Goal: Task Accomplishment & Management: Use online tool/utility

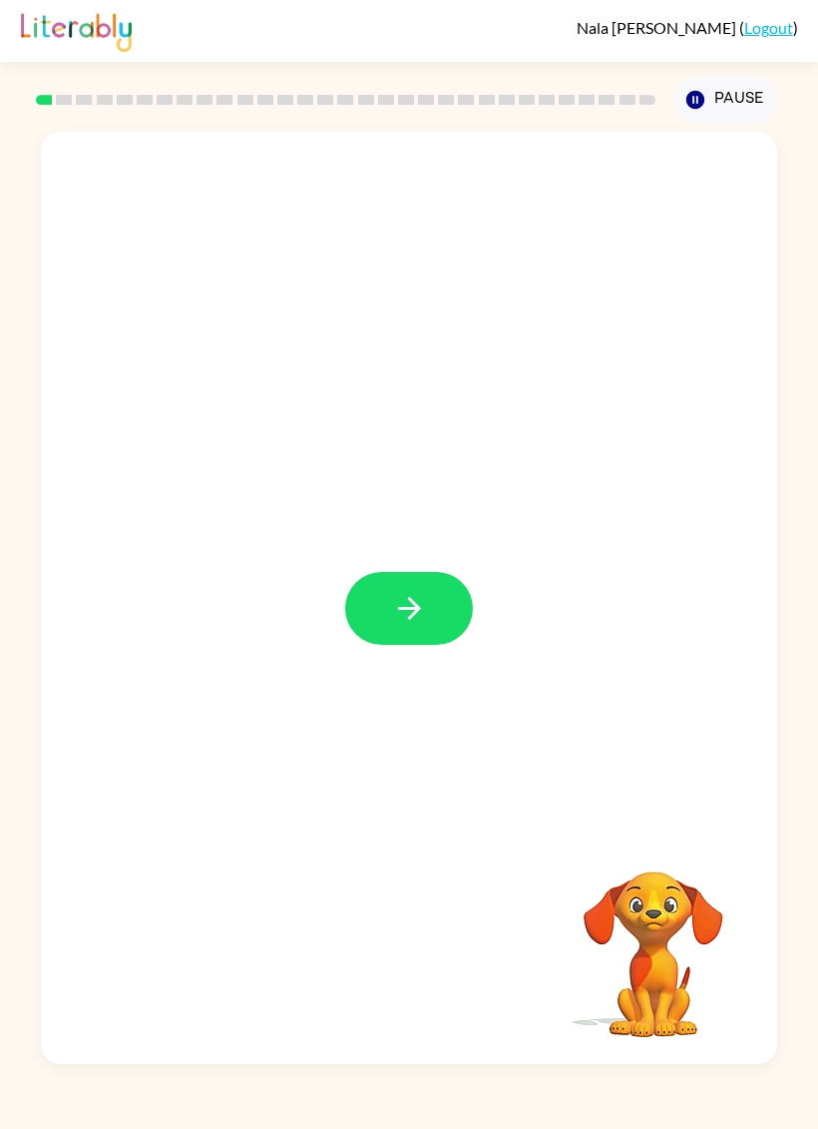
click at [456, 612] on button "button" at bounding box center [409, 608] width 128 height 73
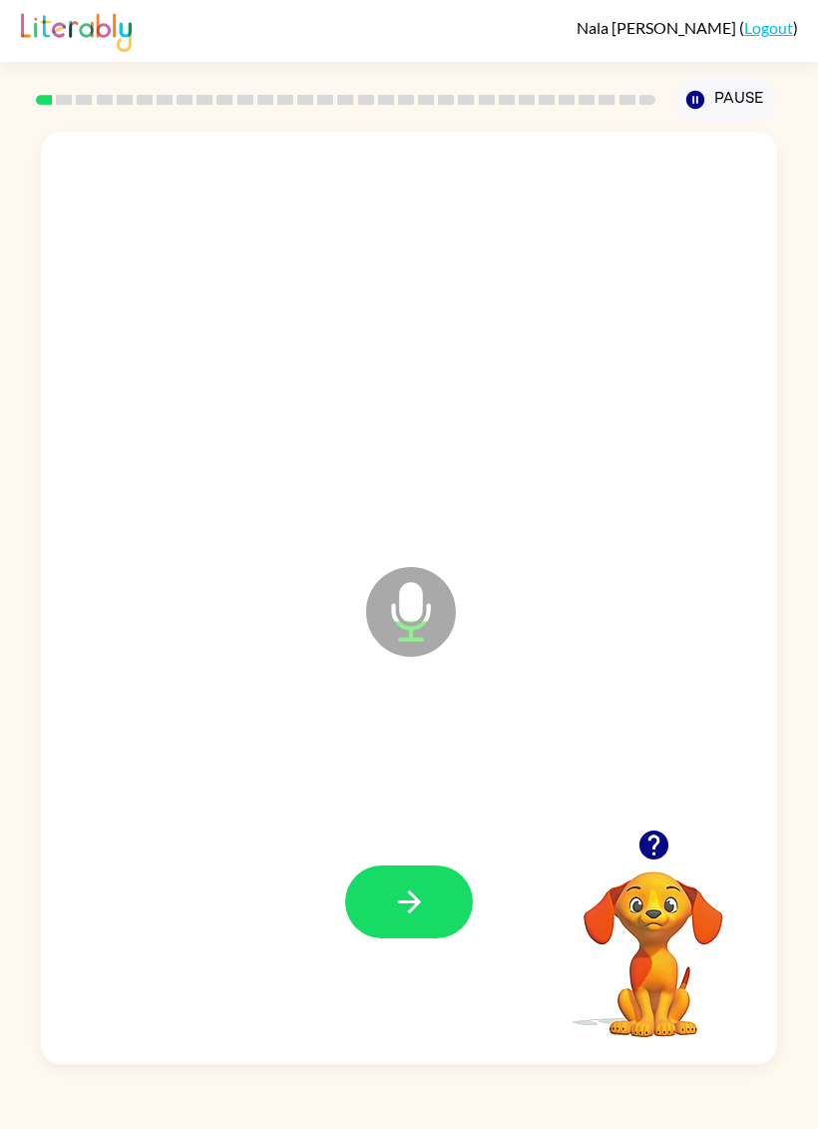
click at [480, 890] on div at bounding box center [409, 903] width 697 height 284
click at [408, 926] on button "button" at bounding box center [409, 901] width 128 height 73
click at [369, 887] on button "button" at bounding box center [409, 901] width 128 height 73
click at [446, 903] on button "button" at bounding box center [409, 901] width 128 height 73
click at [389, 875] on button "button" at bounding box center [409, 901] width 128 height 73
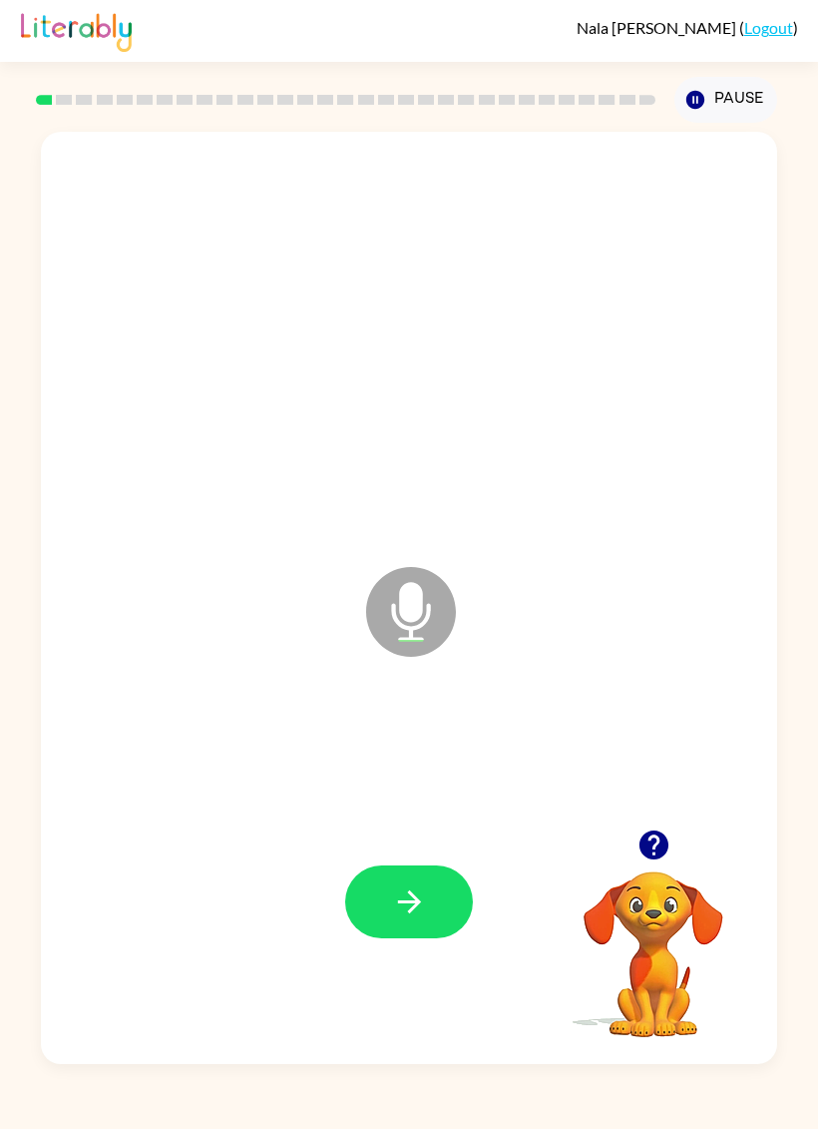
click at [402, 909] on icon "button" at bounding box center [409, 901] width 35 height 35
click at [463, 921] on button "button" at bounding box center [409, 901] width 128 height 73
click at [455, 925] on button "button" at bounding box center [409, 901] width 128 height 73
click at [459, 923] on button "button" at bounding box center [409, 901] width 128 height 73
click at [417, 929] on button "button" at bounding box center [409, 901] width 128 height 73
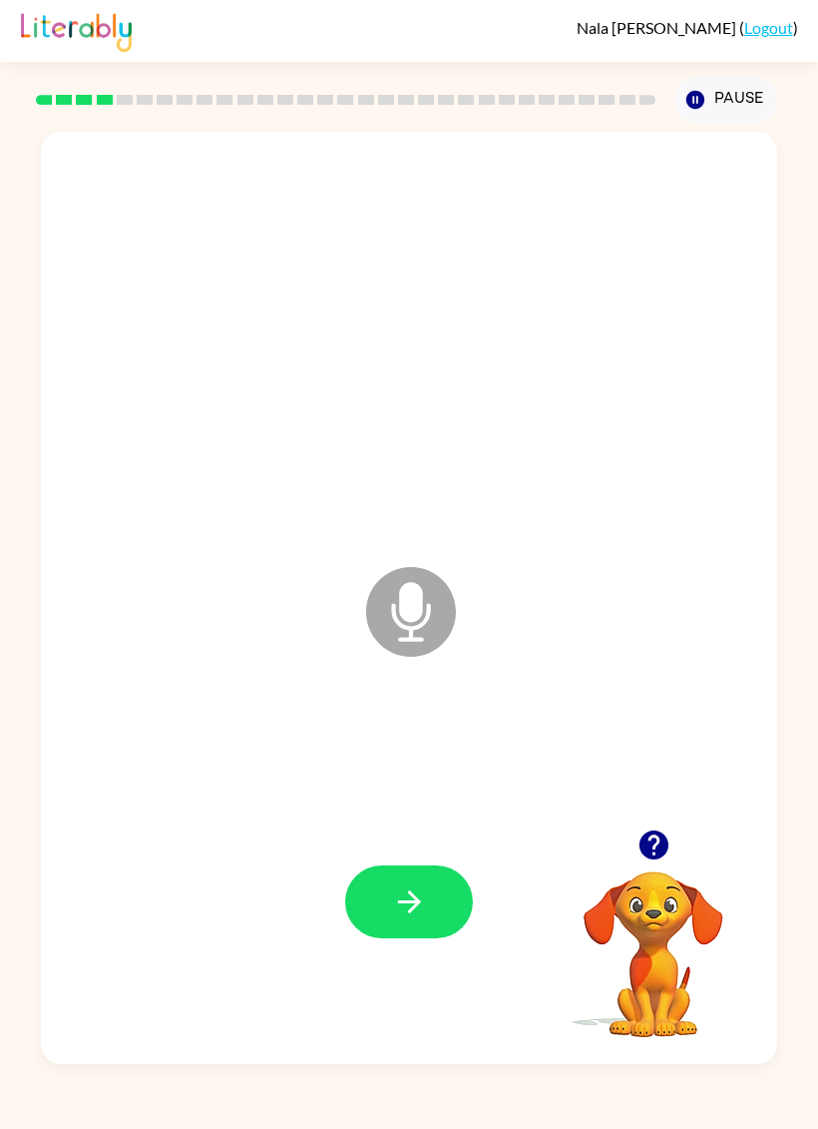
click at [386, 888] on button "button" at bounding box center [409, 901] width 128 height 73
click at [428, 898] on button "button" at bounding box center [409, 901] width 128 height 73
click at [408, 838] on div at bounding box center [409, 903] width 697 height 284
click at [421, 889] on icon "button" at bounding box center [409, 901] width 35 height 35
click at [411, 927] on button "button" at bounding box center [409, 901] width 128 height 73
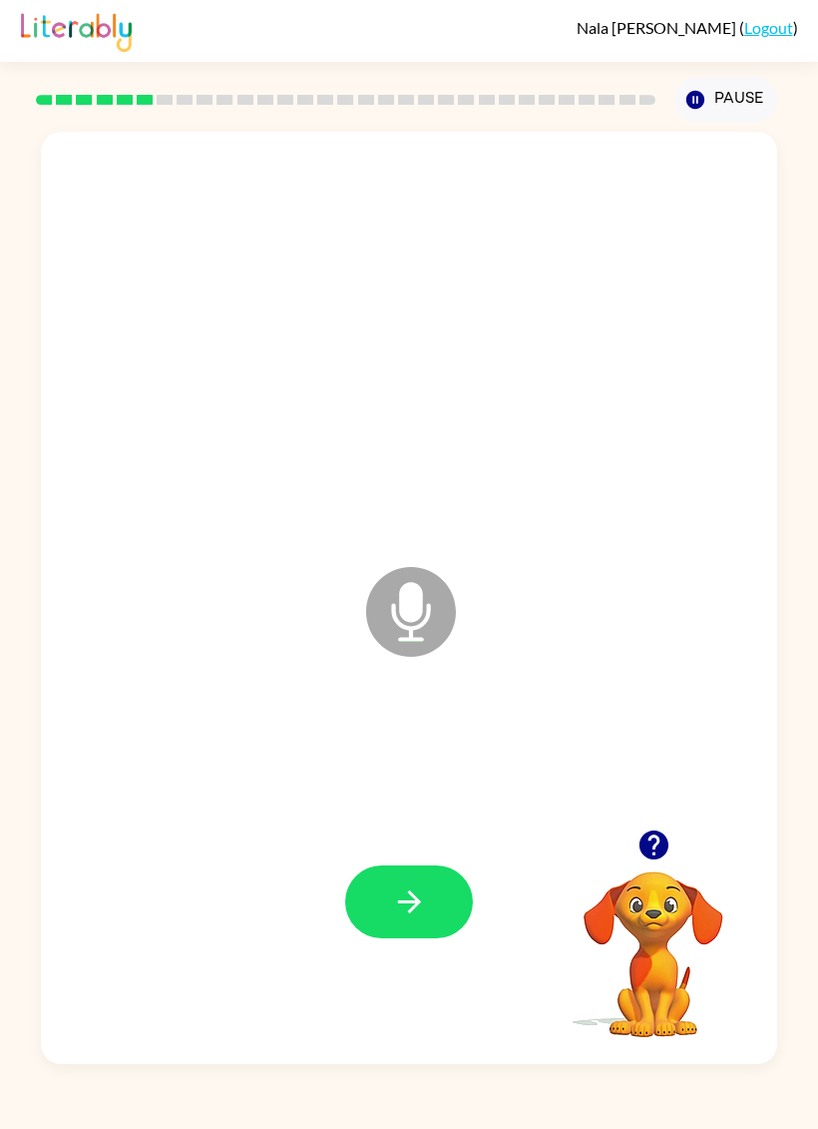
click at [430, 928] on button "button" at bounding box center [409, 901] width 128 height 73
click at [414, 911] on icon "button" at bounding box center [409, 901] width 35 height 35
click at [403, 901] on icon "button" at bounding box center [409, 901] width 35 height 35
click at [406, 887] on icon "button" at bounding box center [409, 901] width 35 height 35
click at [440, 914] on button "button" at bounding box center [409, 901] width 128 height 73
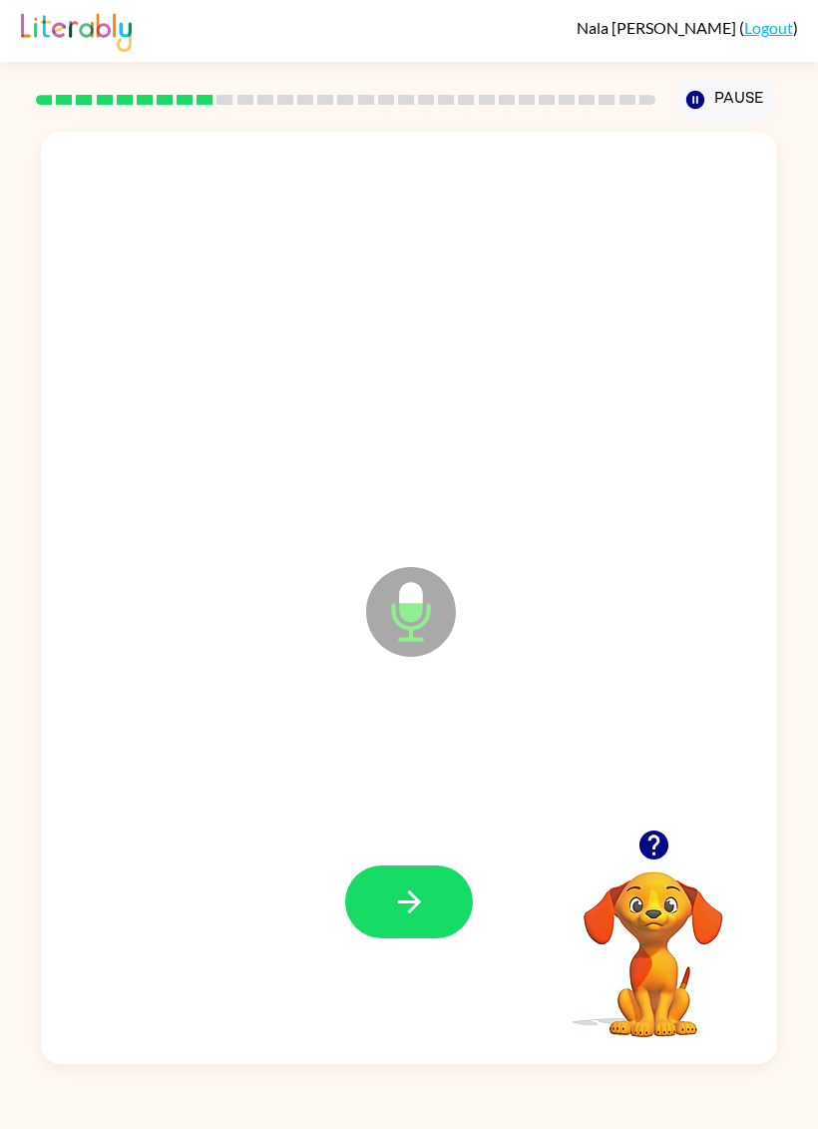
click at [400, 921] on button "button" at bounding box center [409, 901] width 128 height 73
click at [669, 834] on icon "button" at bounding box center [654, 844] width 35 height 35
click at [414, 893] on icon "button" at bounding box center [409, 901] width 35 height 35
click at [657, 821] on button "button" at bounding box center [654, 844] width 51 height 51
click at [432, 895] on button "button" at bounding box center [409, 901] width 128 height 73
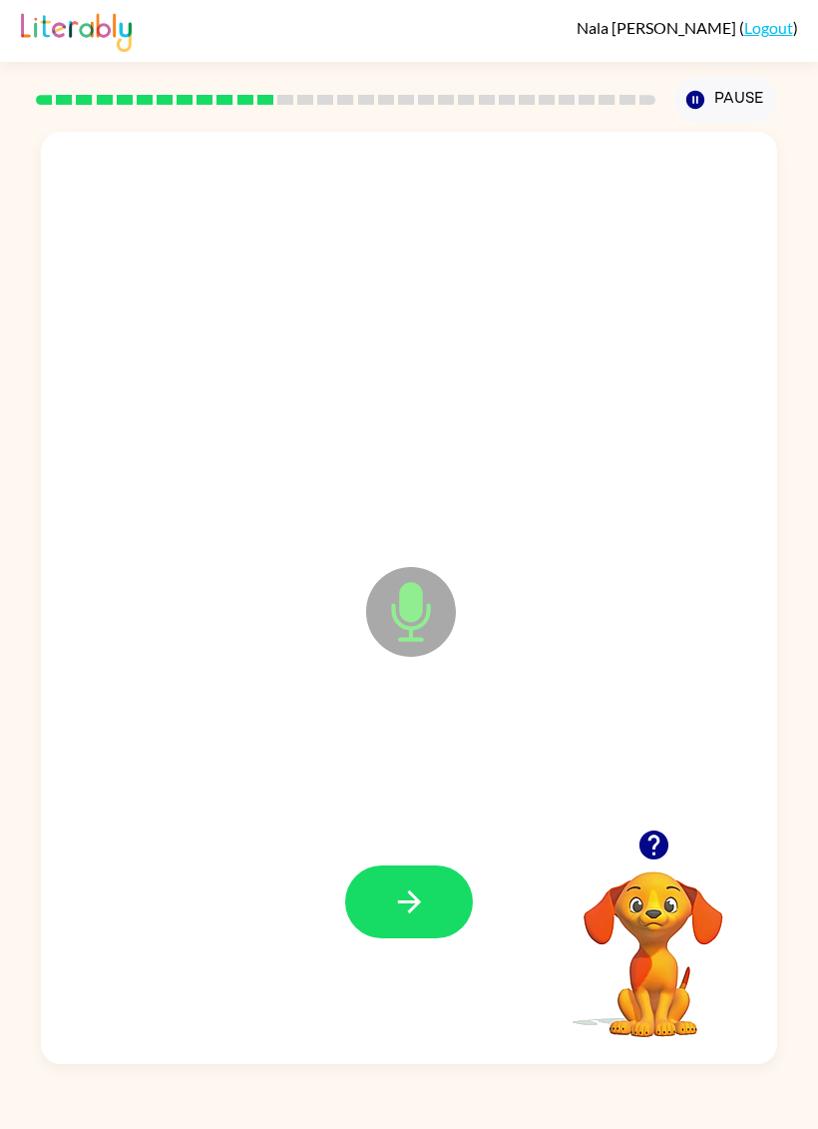
click at [415, 909] on icon "button" at bounding box center [409, 901] width 35 height 35
click at [663, 840] on icon "button" at bounding box center [653, 844] width 29 height 29
click at [393, 889] on icon "button" at bounding box center [409, 901] width 35 height 35
click at [447, 867] on button "button" at bounding box center [409, 901] width 128 height 73
click at [465, 907] on button "button" at bounding box center [409, 901] width 128 height 73
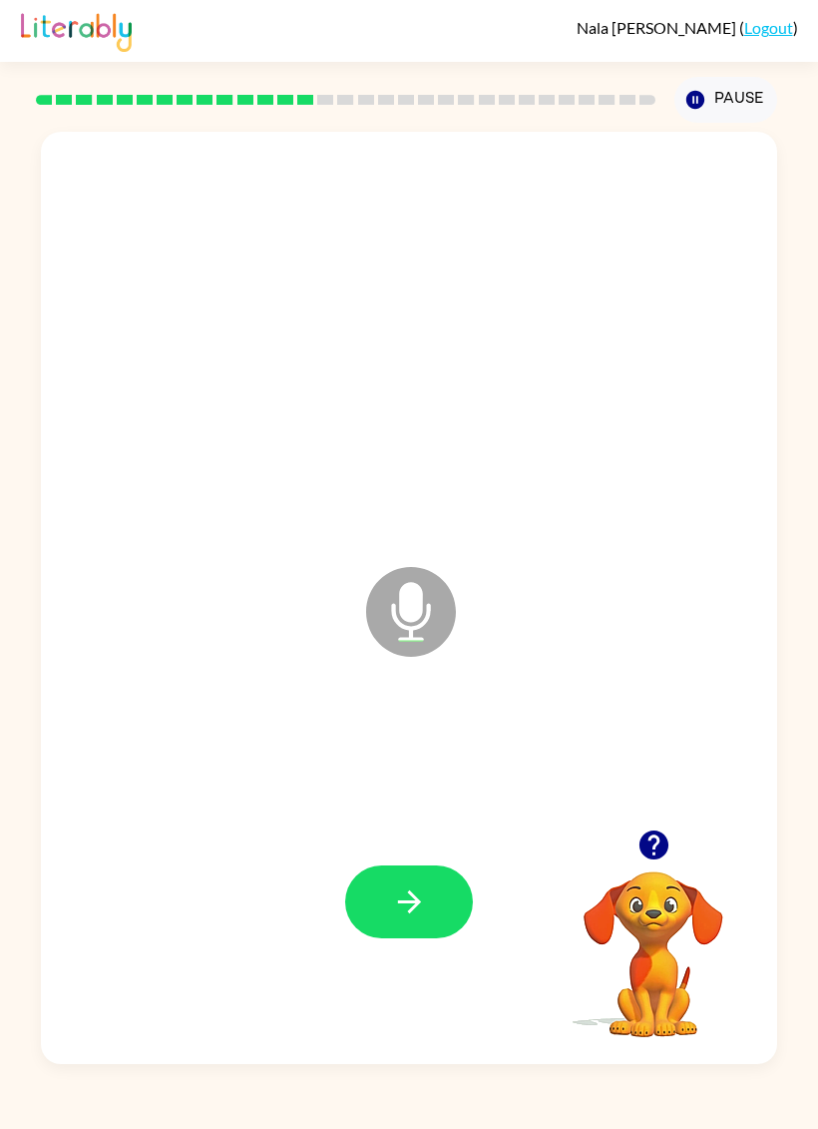
click at [453, 914] on button "button" at bounding box center [409, 901] width 128 height 73
click at [419, 911] on icon "button" at bounding box center [409, 901] width 35 height 35
click at [465, 920] on button "button" at bounding box center [409, 901] width 128 height 73
click at [461, 840] on div at bounding box center [409, 903] width 697 height 284
click at [431, 919] on button "button" at bounding box center [409, 901] width 128 height 73
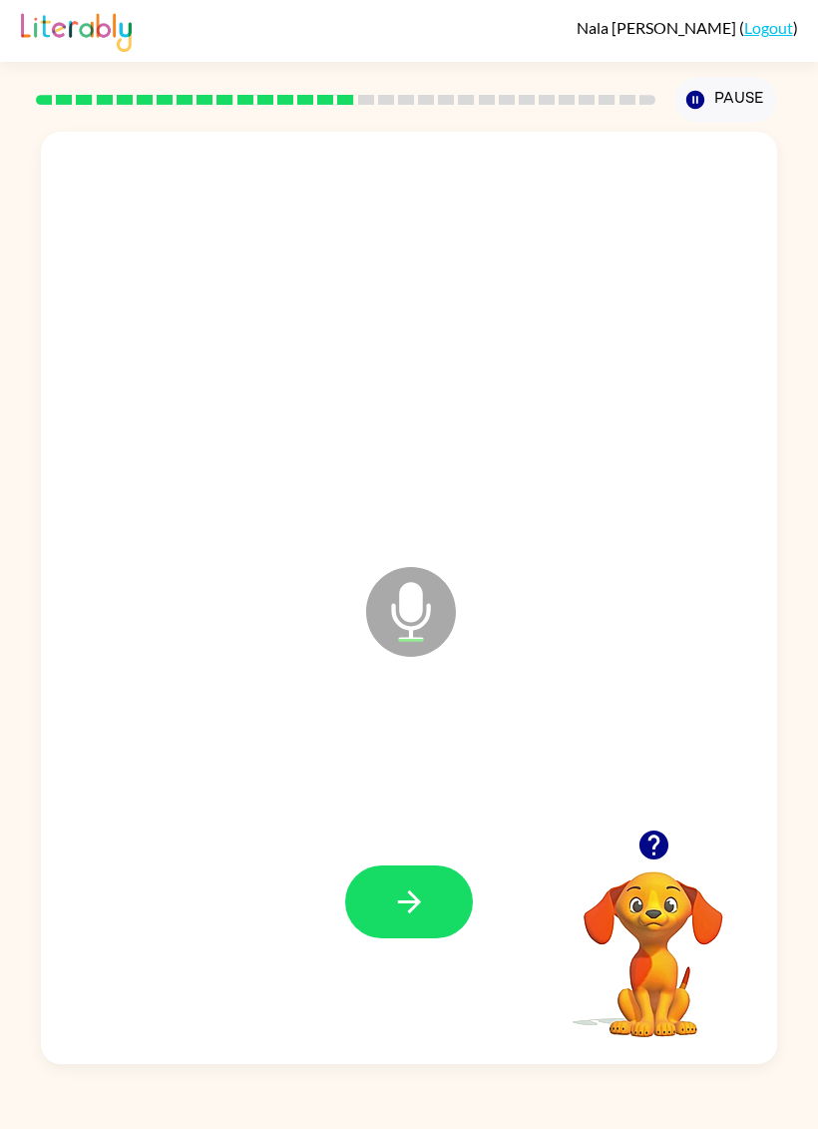
click at [413, 922] on button "button" at bounding box center [409, 901] width 128 height 73
click at [652, 820] on button "button" at bounding box center [654, 844] width 51 height 51
click at [459, 917] on button "button" at bounding box center [409, 901] width 128 height 73
click at [430, 920] on button "button" at bounding box center [409, 901] width 128 height 73
click at [443, 901] on button "button" at bounding box center [409, 901] width 128 height 73
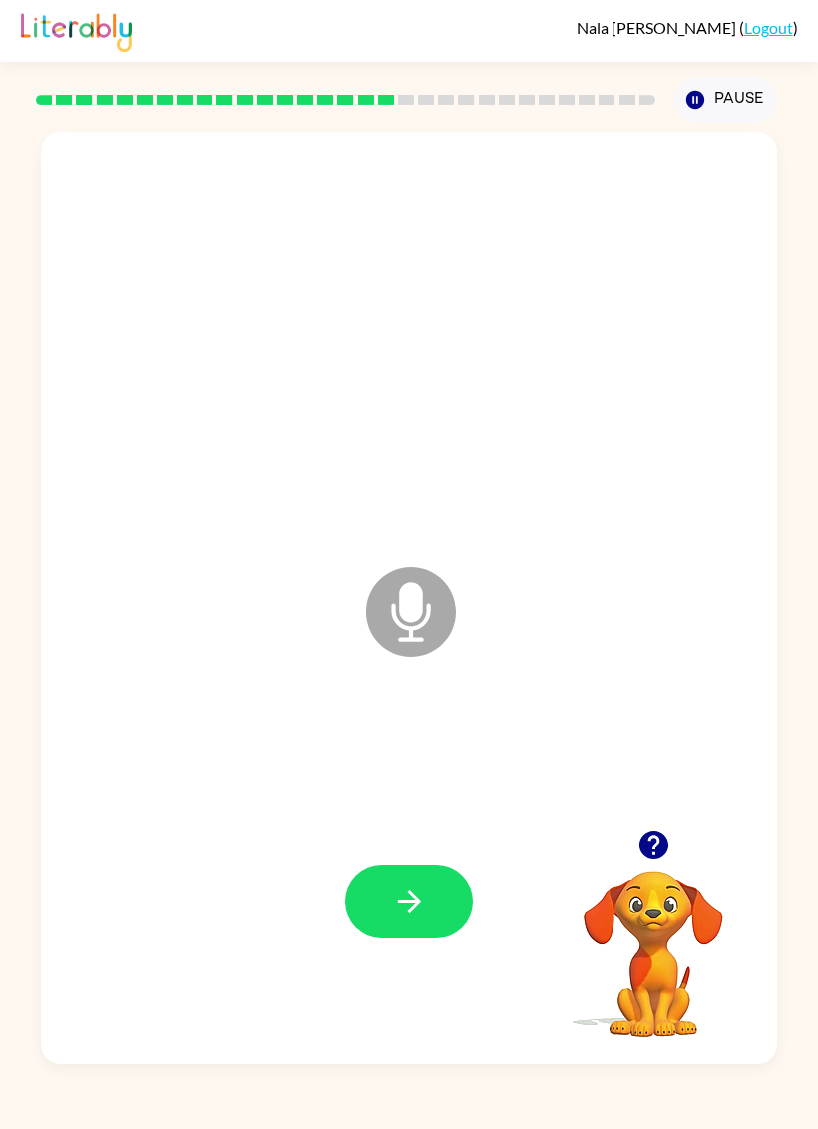
click at [461, 898] on button "button" at bounding box center [409, 901] width 128 height 73
click at [417, 899] on icon "button" at bounding box center [408, 901] width 23 height 23
click at [434, 892] on button "button" at bounding box center [409, 901] width 128 height 73
click at [461, 901] on button "button" at bounding box center [409, 901] width 128 height 73
click at [403, 889] on icon "button" at bounding box center [409, 901] width 35 height 35
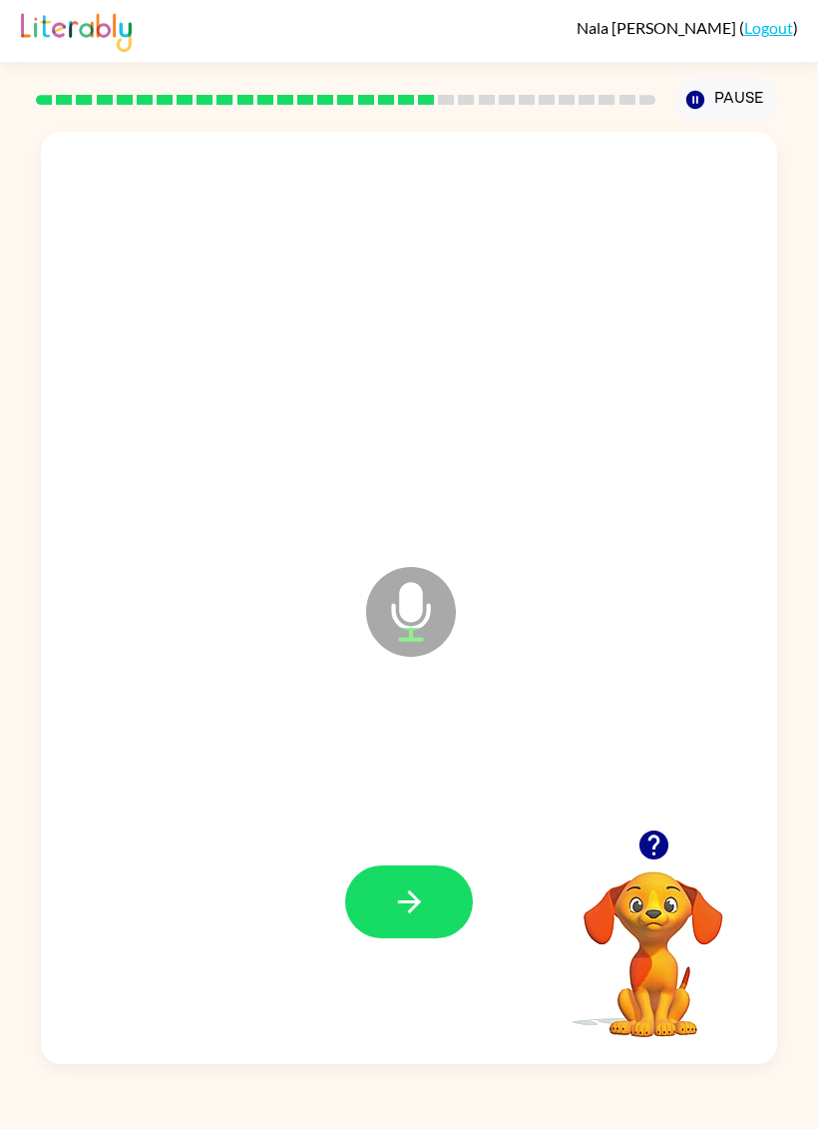
click at [474, 940] on div at bounding box center [409, 903] width 697 height 284
click at [458, 928] on button "button" at bounding box center [409, 901] width 128 height 73
click at [429, 884] on button "button" at bounding box center [409, 901] width 128 height 73
click at [408, 906] on icon "button" at bounding box center [409, 901] width 35 height 35
click at [440, 914] on button "button" at bounding box center [409, 901] width 128 height 73
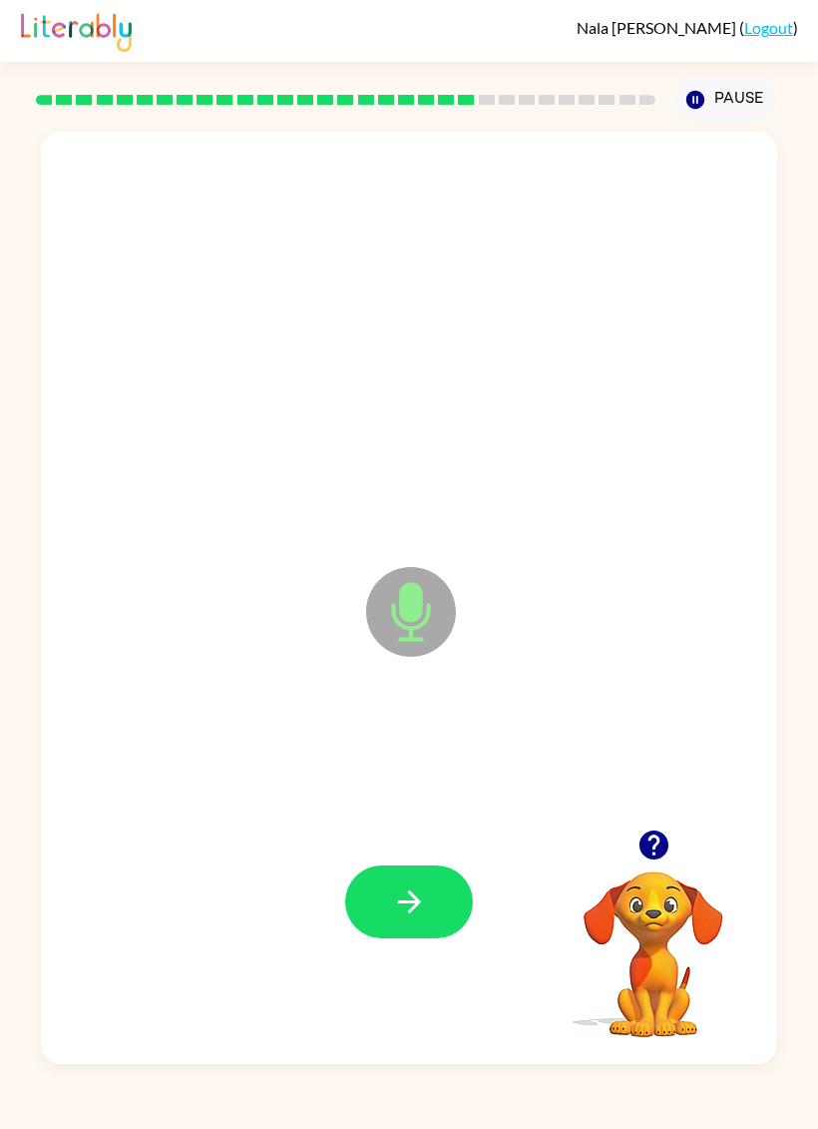
click at [413, 928] on button "button" at bounding box center [409, 901] width 128 height 73
click at [450, 921] on button "button" at bounding box center [409, 901] width 128 height 73
click at [410, 903] on icon "button" at bounding box center [408, 901] width 23 height 23
click at [443, 913] on button "button" at bounding box center [409, 901] width 128 height 73
click at [425, 930] on button "button" at bounding box center [409, 901] width 128 height 73
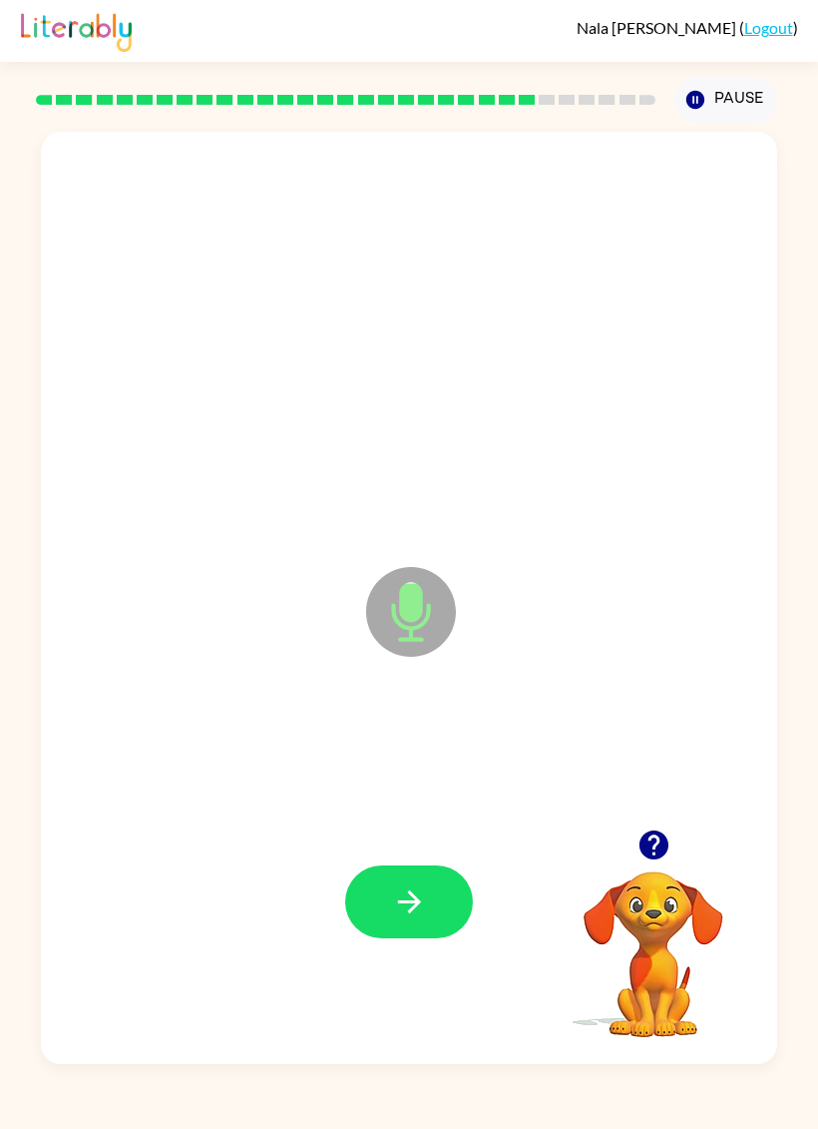
click at [366, 913] on button "button" at bounding box center [409, 901] width 128 height 73
click at [439, 843] on div at bounding box center [409, 903] width 697 height 284
click at [420, 937] on button "button" at bounding box center [409, 901] width 128 height 73
click at [402, 909] on icon "button" at bounding box center [409, 901] width 35 height 35
click at [431, 920] on button "button" at bounding box center [409, 901] width 128 height 73
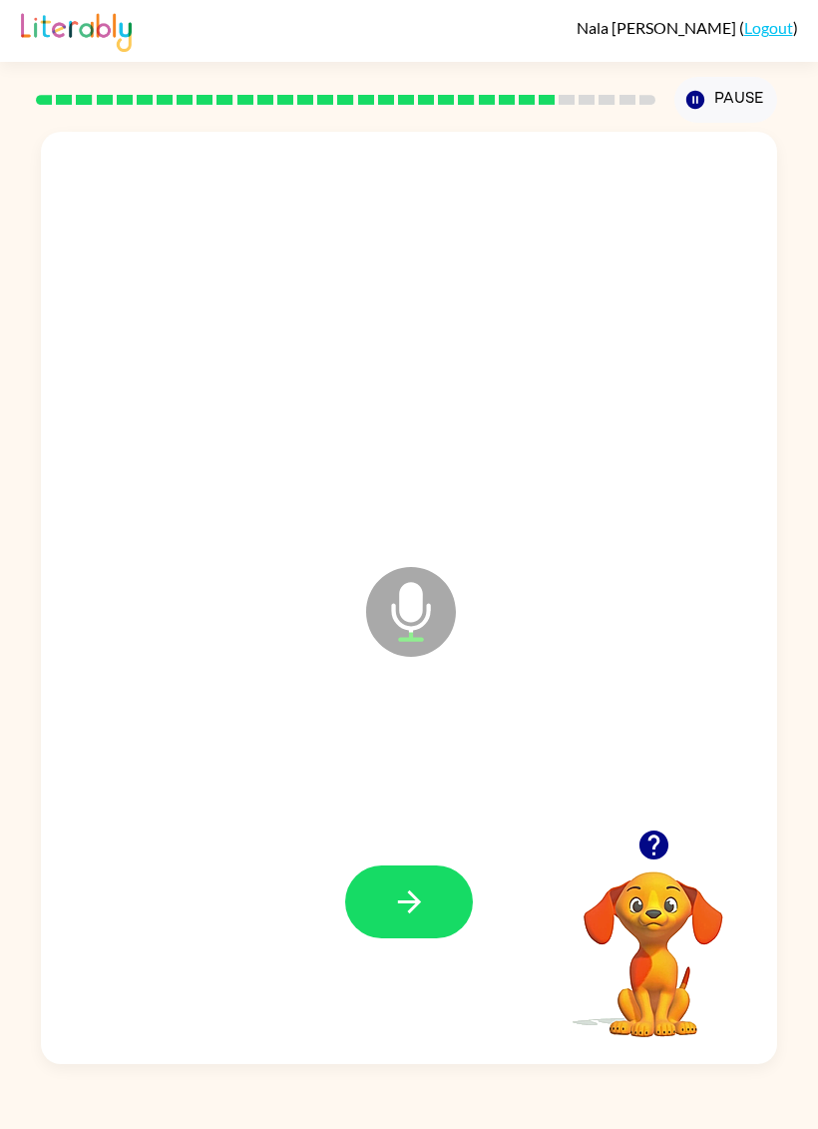
click at [443, 903] on button "button" at bounding box center [409, 901] width 128 height 73
click at [446, 892] on button "button" at bounding box center [409, 901] width 128 height 73
click at [435, 850] on div at bounding box center [409, 903] width 697 height 284
click at [427, 920] on button "button" at bounding box center [409, 901] width 128 height 73
click at [424, 892] on icon "button" at bounding box center [409, 901] width 35 height 35
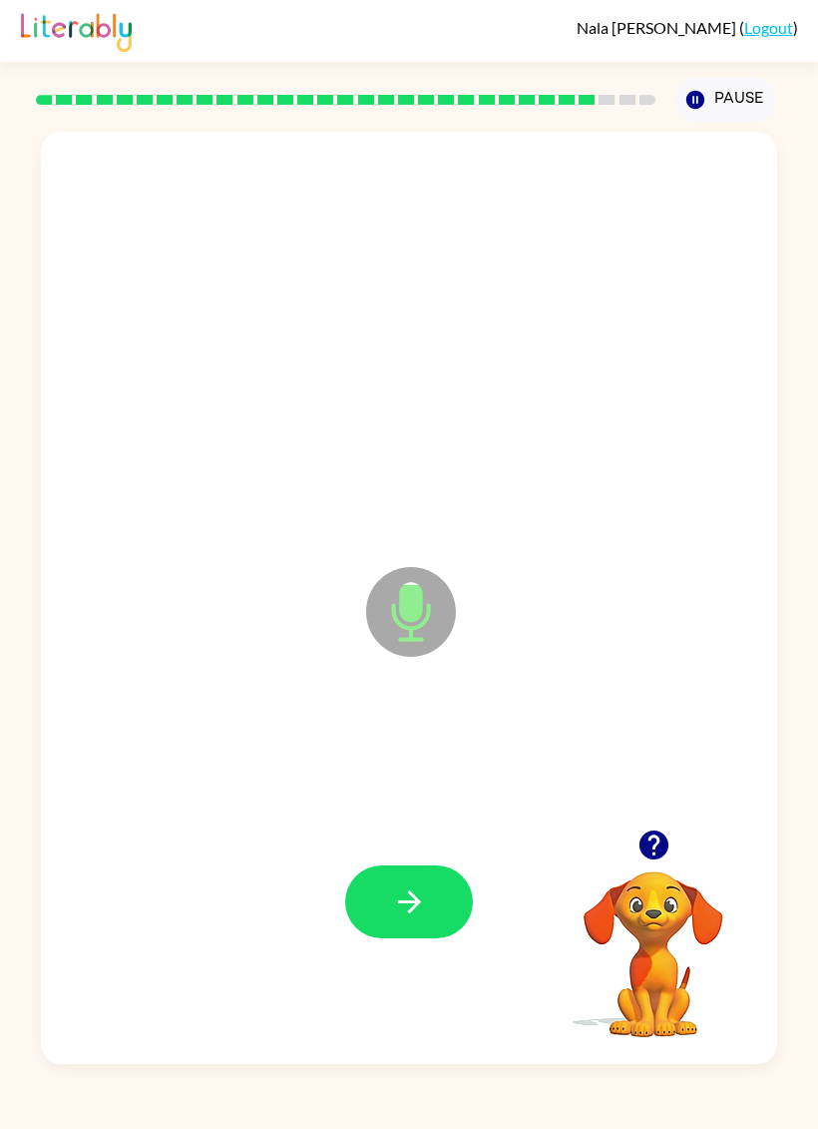
click at [423, 917] on icon "button" at bounding box center [409, 901] width 35 height 35
click at [395, 926] on button "button" at bounding box center [409, 901] width 128 height 73
click at [508, 914] on div at bounding box center [409, 903] width 697 height 284
click at [437, 973] on div at bounding box center [409, 903] width 697 height 284
click at [403, 908] on icon "button" at bounding box center [409, 901] width 35 height 35
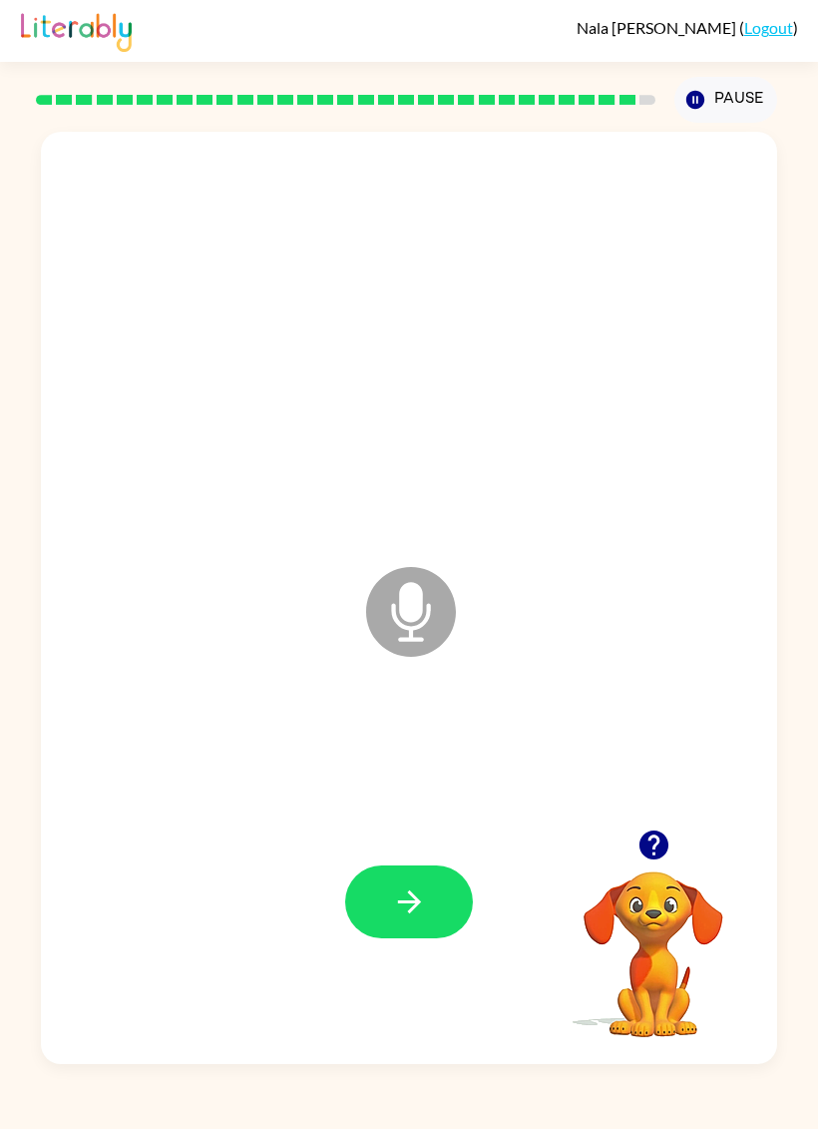
click at [442, 922] on button "button" at bounding box center [409, 901] width 128 height 73
click at [423, 905] on icon "button" at bounding box center [409, 901] width 35 height 35
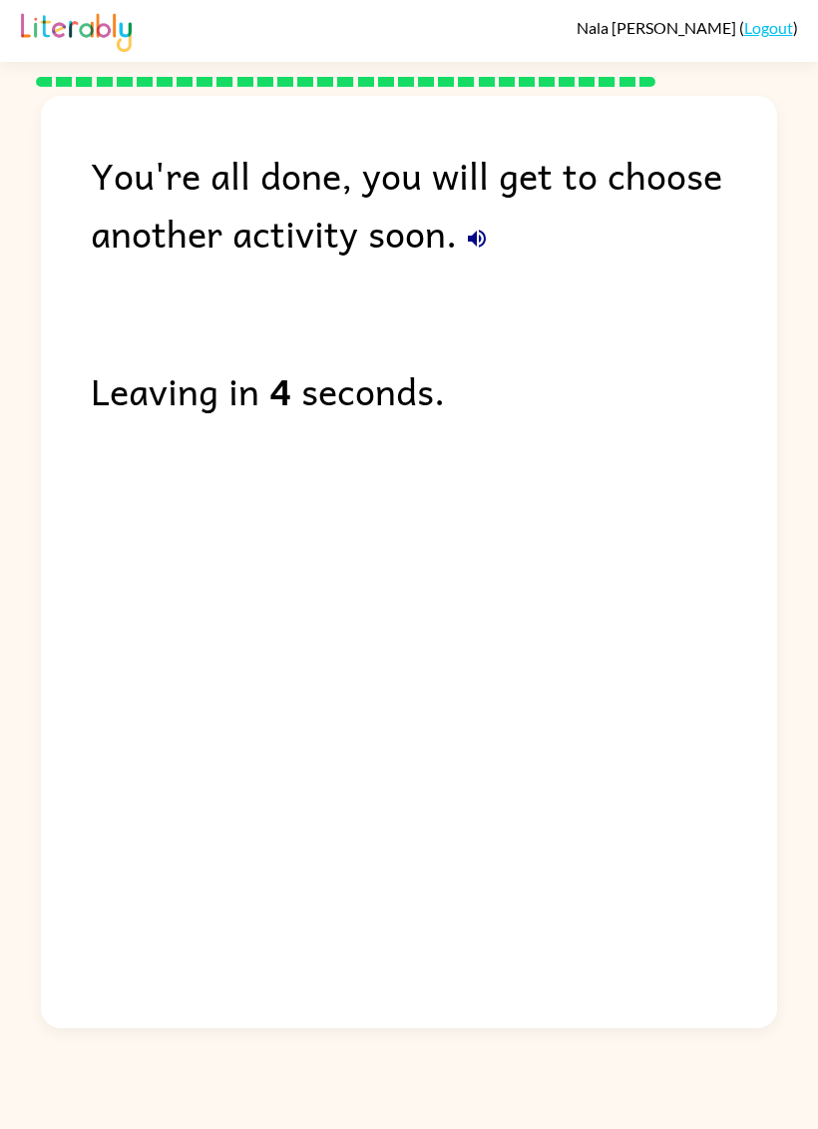
click at [471, 233] on icon "button" at bounding box center [477, 239] width 24 height 24
